Goal: Find specific page/section: Find specific page/section

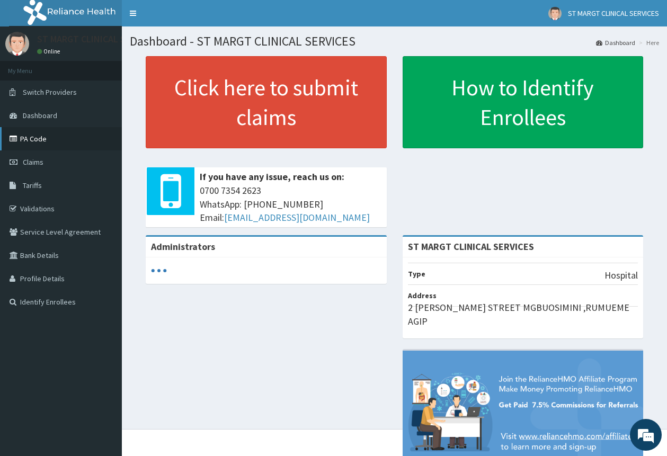
click at [31, 141] on link "PA Code" at bounding box center [61, 138] width 122 height 23
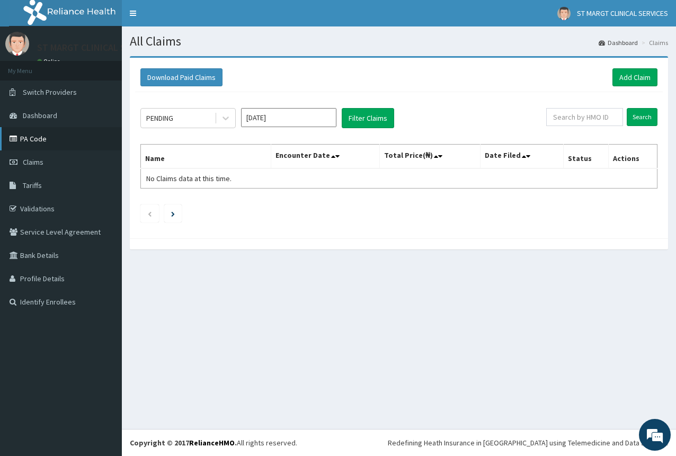
click at [31, 138] on link "PA Code" at bounding box center [61, 138] width 122 height 23
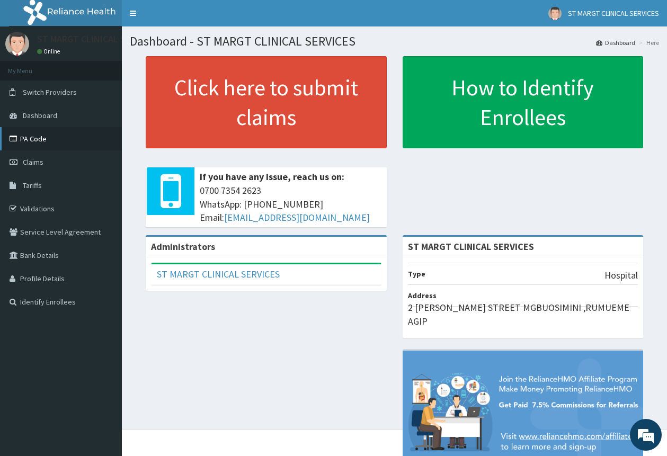
click at [28, 140] on link "PA Code" at bounding box center [61, 138] width 122 height 23
